Goal: Use online tool/utility: Utilize a website feature to perform a specific function

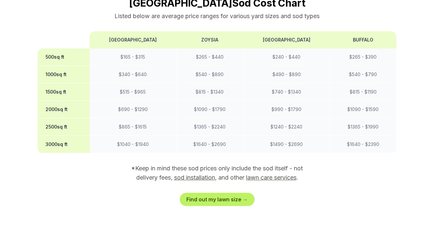
scroll to position [574, 0]
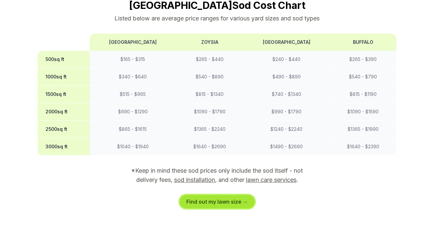
click at [221, 195] on link "Find out my lawn size →" at bounding box center [217, 201] width 75 height 13
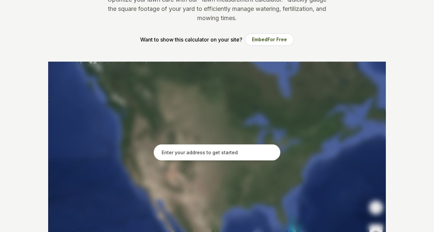
scroll to position [99, 0]
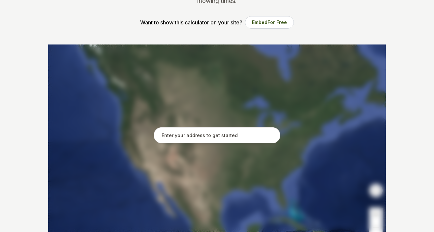
click at [198, 136] on input "text" at bounding box center [217, 135] width 127 height 16
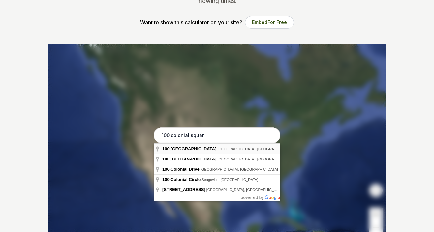
type input "[STREET_ADDRESS]"
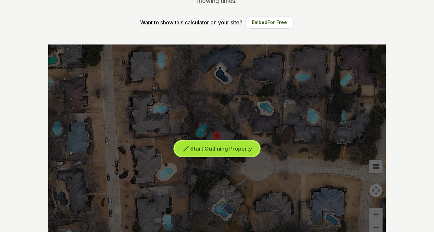
click at [206, 151] on span "Start Outlining Property" at bounding box center [221, 148] width 62 height 7
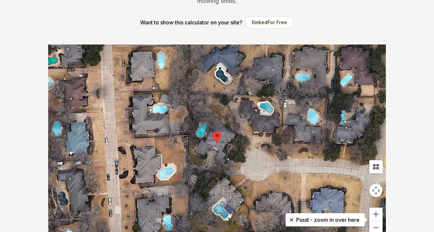
click at [206, 151] on div at bounding box center [217, 143] width 338 height 198
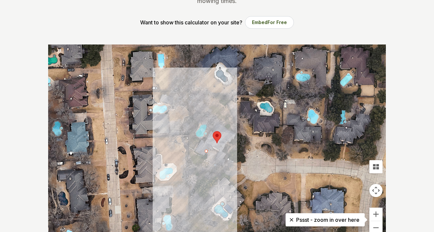
click at [189, 101] on div at bounding box center [217, 143] width 338 height 198
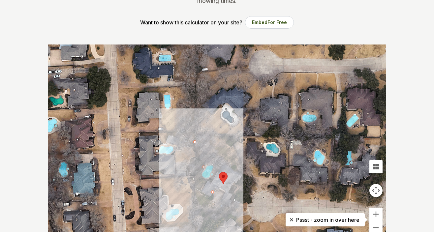
drag, startPoint x: 189, startPoint y: 101, endPoint x: 195, endPoint y: 142, distance: 42.0
click at [195, 142] on div at bounding box center [217, 143] width 338 height 198
click at [201, 182] on div at bounding box center [217, 143] width 338 height 198
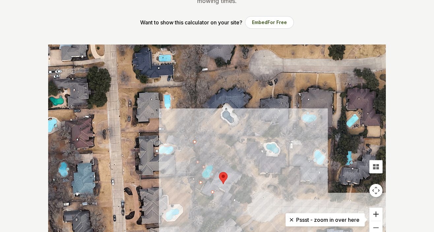
click at [375, 212] on button "Zoom in" at bounding box center [375, 214] width 13 height 13
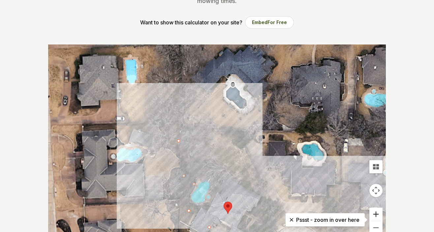
click at [375, 212] on button "Zoom in" at bounding box center [375, 214] width 13 height 13
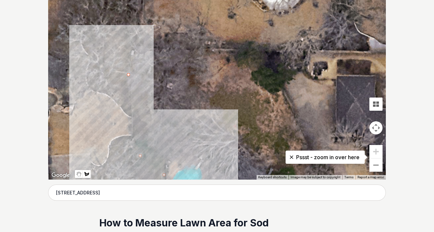
scroll to position [151, 0]
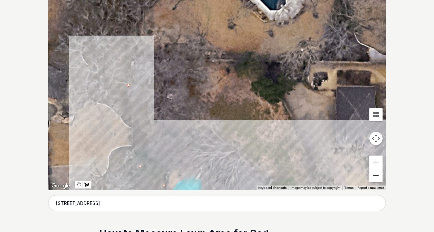
click at [375, 177] on button "Zoom out" at bounding box center [375, 175] width 13 height 13
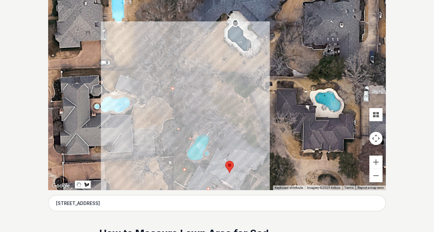
click at [191, 140] on div at bounding box center [217, 91] width 338 height 198
click at [209, 86] on div at bounding box center [217, 91] width 338 height 198
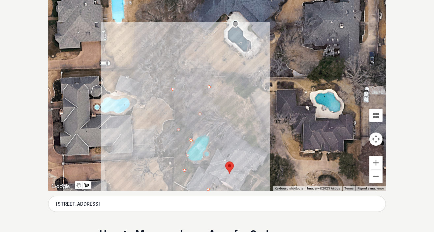
scroll to position [150, 0]
click at [229, 92] on div at bounding box center [217, 92] width 338 height 198
click at [231, 93] on div at bounding box center [217, 92] width 338 height 198
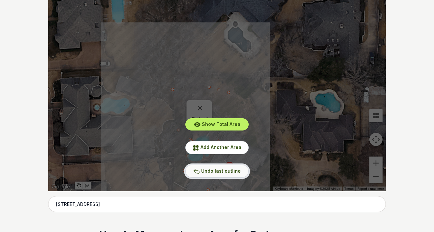
click at [224, 169] on span "Undo last outline" at bounding box center [221, 171] width 40 height 6
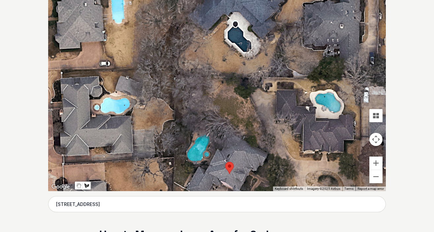
click at [216, 91] on div at bounding box center [217, 92] width 338 height 198
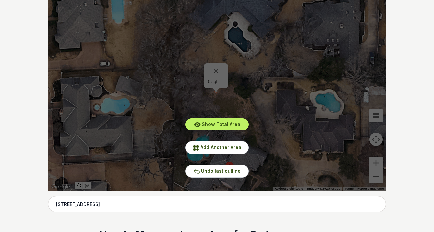
click at [217, 90] on div "Show Total Area Add Another Area Undo last outline" at bounding box center [217, 92] width 338 height 198
click at [248, 98] on div "Show Total Area Add Another Area Undo last outline" at bounding box center [217, 92] width 338 height 198
click at [225, 147] on span "Add Another Area" at bounding box center [220, 147] width 41 height 6
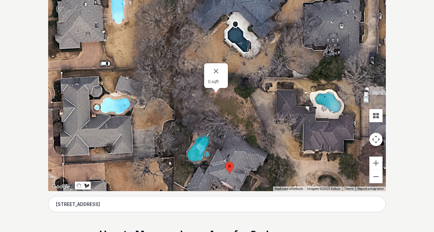
click at [246, 105] on div at bounding box center [217, 92] width 338 height 198
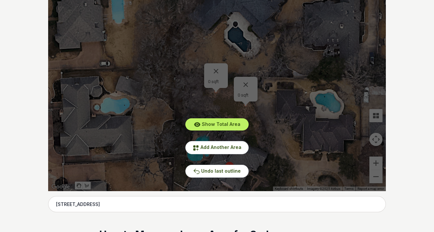
click at [246, 105] on div "Show Total Area Add Another Area Undo last outline" at bounding box center [217, 92] width 338 height 198
click at [233, 144] on button "Add Another Area" at bounding box center [216, 147] width 63 height 13
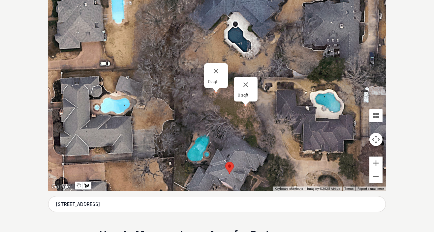
click at [233, 144] on div at bounding box center [217, 92] width 338 height 198
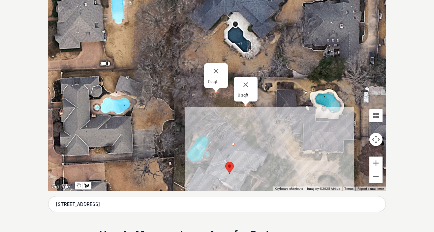
click at [267, 147] on div at bounding box center [217, 92] width 338 height 198
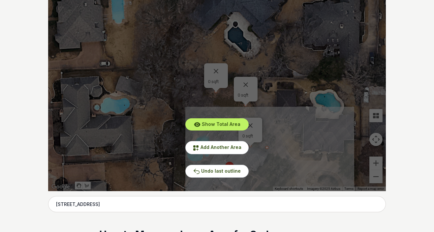
click at [267, 147] on div "Show Total Area Add Another Area Undo last outline" at bounding box center [217, 92] width 338 height 198
drag, startPoint x: 267, startPoint y: 147, endPoint x: 237, endPoint y: 130, distance: 35.2
click at [237, 130] on div "Show Total Area Add Another Area Undo last outline" at bounding box center [217, 92] width 338 height 198
drag, startPoint x: 234, startPoint y: 129, endPoint x: 234, endPoint y: 96, distance: 33.6
click at [234, 96] on div "Show Total Area Add Another Area Undo last outline" at bounding box center [217, 92] width 338 height 198
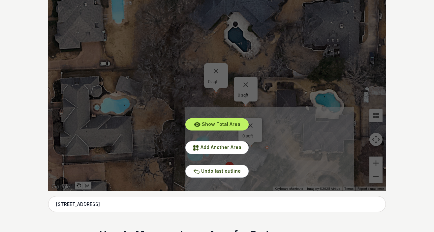
click at [232, 103] on div "Show Total Area Add Another Area Undo last outline" at bounding box center [217, 92] width 338 height 198
drag, startPoint x: 232, startPoint y: 103, endPoint x: 235, endPoint y: 143, distance: 40.6
click at [235, 143] on div "Show Total Area Add Another Area Undo last outline" at bounding box center [217, 92] width 338 height 198
click at [235, 143] on button "Add Another Area" at bounding box center [216, 147] width 63 height 13
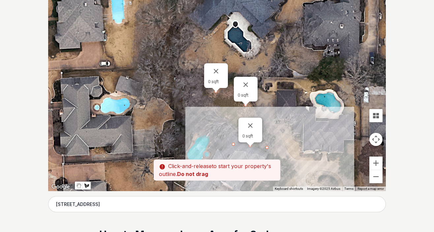
click at [217, 114] on div at bounding box center [217, 92] width 338 height 198
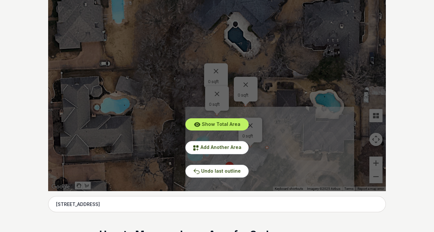
click at [217, 114] on div "Show Total Area Add Another Area Undo last outline" at bounding box center [217, 92] width 338 height 198
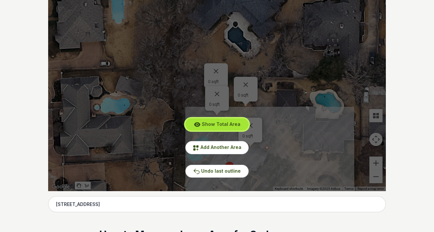
click at [215, 123] on span "Show Total Area" at bounding box center [221, 124] width 39 height 6
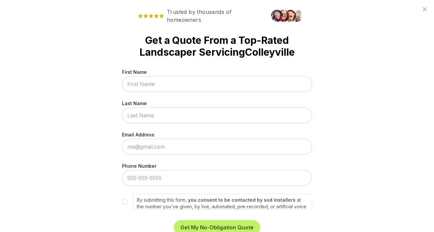
scroll to position [0, 0]
